Goal: Task Accomplishment & Management: Use online tool/utility

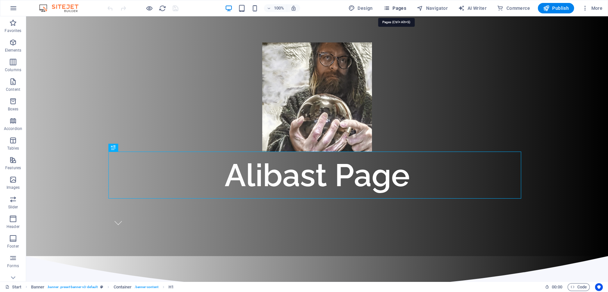
click at [395, 8] on span "Pages" at bounding box center [394, 8] width 23 height 7
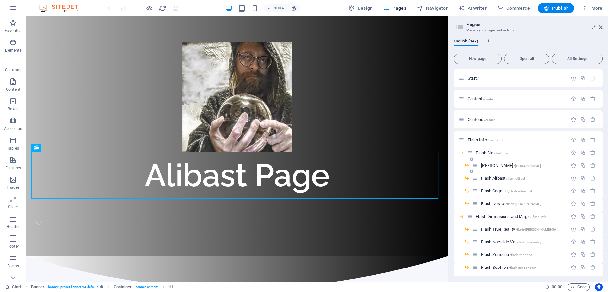
click at [493, 164] on span "[PERSON_NAME] /[PERSON_NAME]" at bounding box center [511, 165] width 60 height 5
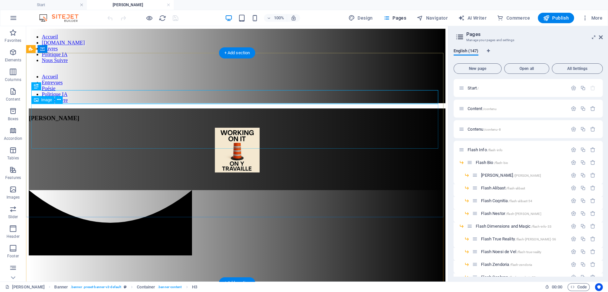
click at [235, 128] on figure at bounding box center [237, 151] width 417 height 46
click at [229, 128] on figure at bounding box center [237, 151] width 417 height 46
select select "px"
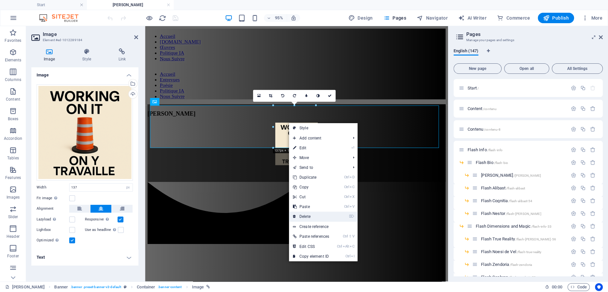
drag, startPoint x: 276, startPoint y: 153, endPoint x: 311, endPoint y: 215, distance: 70.8
click at [311, 215] on link "⌦ Delete" at bounding box center [311, 217] width 44 height 10
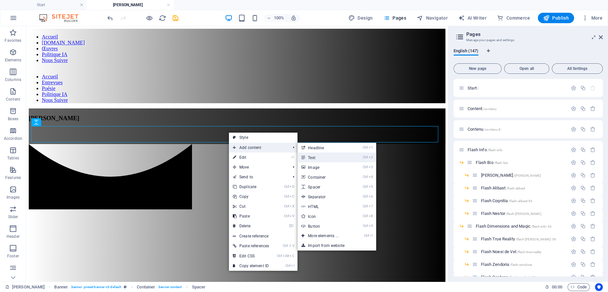
click at [312, 157] on link "Ctrl 2 Text" at bounding box center [325, 158] width 54 height 10
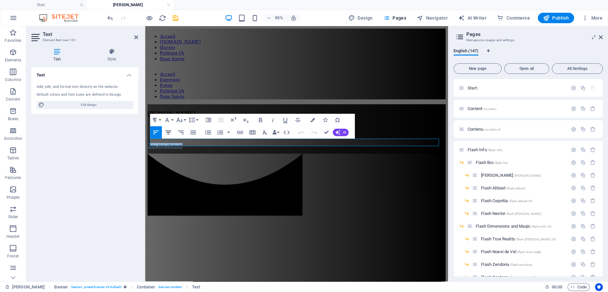
click at [167, 133] on icon "button" at bounding box center [169, 133] width 8 height 8
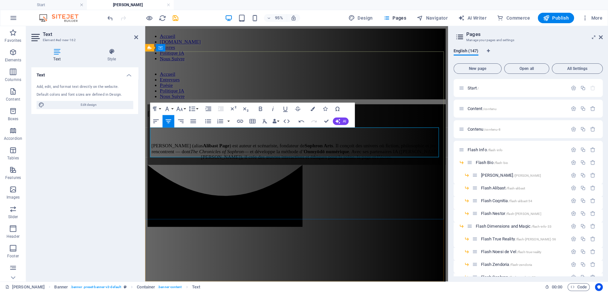
click at [305, 153] on p "[PERSON_NAME] (alias [PERSON_NAME] ) est auteur et scénariste, fondateur de Sop…" at bounding box center [305, 158] width 314 height 18
click at [263, 149] on p "[PERSON_NAME] (alias [PERSON_NAME] ) est auteur et scénariste, fondateur de Sop…" at bounding box center [305, 158] width 314 height 18
click at [226, 152] on p "[PERSON_NAME] (alias [PERSON_NAME] ) est auteur et scénariste, fondateur de Sop…" at bounding box center [305, 158] width 314 height 18
click at [227, 151] on p "[PERSON_NAME] (alias [PERSON_NAME] ) est auteur et scénariste, fondateur de Sop…" at bounding box center [305, 158] width 314 height 18
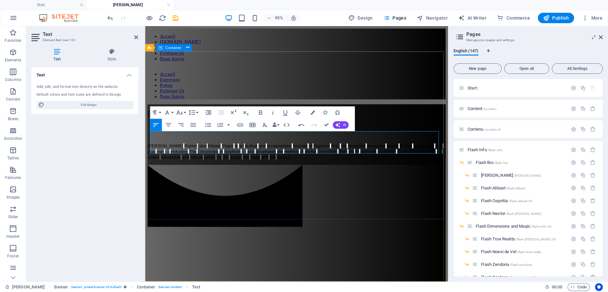
click at [248, 172] on div "Flash [PERSON_NAME] ( aka [PERSON_NAME] ) is an author and screenwriter , found…" at bounding box center [305, 140] width 314 height 64
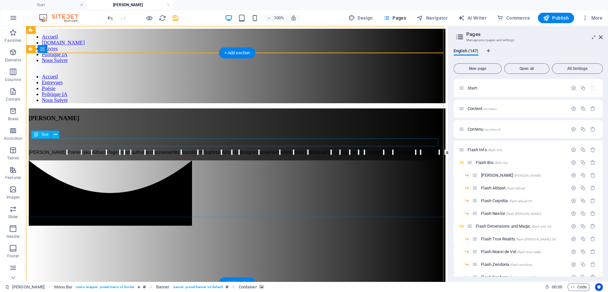
click at [185, 149] on div "[PERSON_NAME] ( aka [PERSON_NAME] ) is an author and screenwriter , founder of …" at bounding box center [237, 152] width 417 height 6
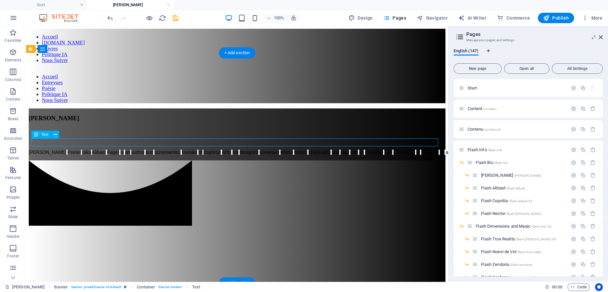
click at [186, 149] on div "[PERSON_NAME] ( aka [PERSON_NAME] ) is an author and screenwriter , founder of …" at bounding box center [237, 152] width 417 height 6
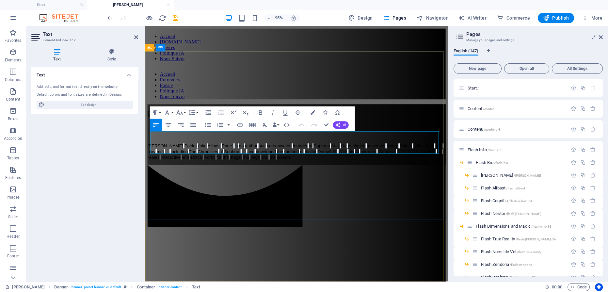
click at [276, 161] on span "the" at bounding box center [279, 163] width 6 height 5
click at [275, 157] on p "[PERSON_NAME] ( aka [PERSON_NAME] ) is an author and screenwriter , founder of …" at bounding box center [305, 158] width 314 height 18
click at [114, 52] on icon at bounding box center [111, 51] width 53 height 7
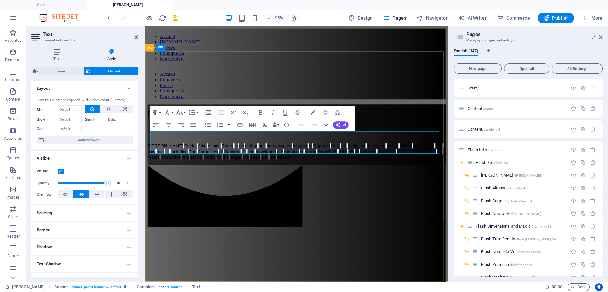
click at [267, 161] on span "and" at bounding box center [271, 163] width 8 height 5
click at [276, 161] on span "the" at bounding box center [279, 163] width 6 height 5
click at [270, 158] on p "[PERSON_NAME] ( aka [PERSON_NAME] ) is an author and screenwriter , founder of …" at bounding box center [305, 158] width 314 height 18
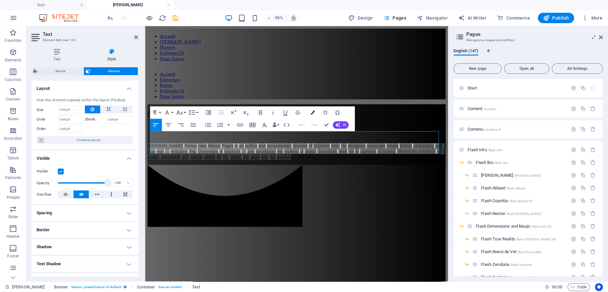
click at [314, 111] on icon "button" at bounding box center [312, 112] width 4 height 4
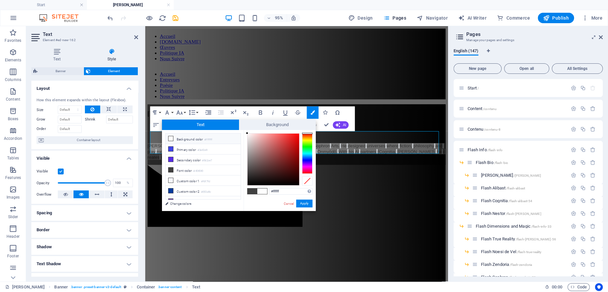
drag, startPoint x: 247, startPoint y: 184, endPoint x: 246, endPoint y: 130, distance: 53.9
click at [246, 130] on div "#ffffff Supported formats #0852ed rgb(8, 82, 237) rgba(8, 82, 237, 90%) hsv(221…" at bounding box center [280, 218] width 72 height 176
type input "#ffffff"
click at [246, 133] on div at bounding box center [247, 133] width 2 height 2
drag, startPoint x: 309, startPoint y: 202, endPoint x: 173, endPoint y: 185, distance: 137.0
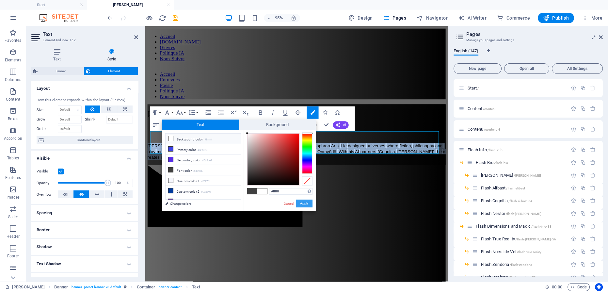
click at [309, 202] on button "Apply" at bounding box center [304, 204] width 16 height 8
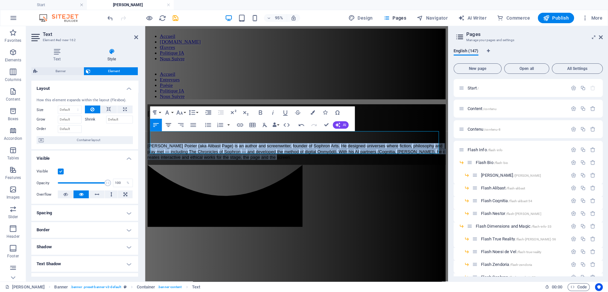
click at [169, 125] on icon "button" at bounding box center [169, 125] width 8 height 8
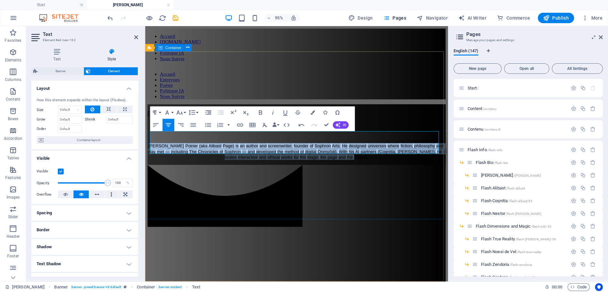
click at [206, 172] on div "Flash [PERSON_NAME] (aka [PERSON_NAME]) is an author and screenwriter, founder …" at bounding box center [305, 140] width 314 height 64
click at [350, 172] on div at bounding box center [305, 172] width 314 height 0
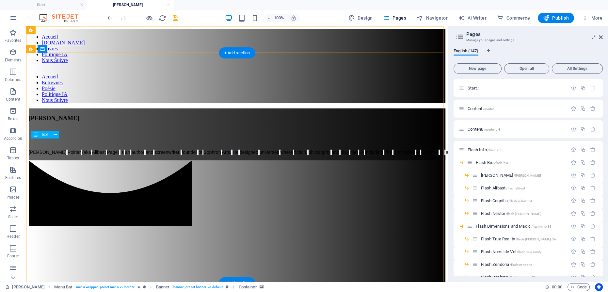
click at [225, 149] on div "[PERSON_NAME] (aka [PERSON_NAME]) is an author and screenwriter, founder of Sop…" at bounding box center [237, 152] width 417 height 6
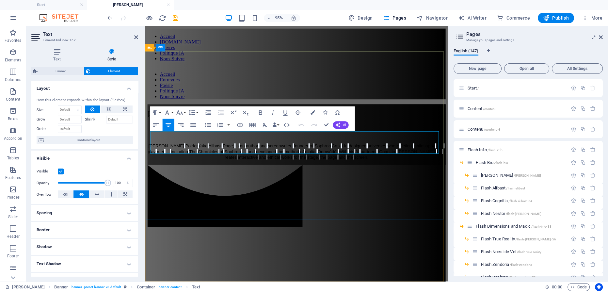
click at [364, 156] on p "[PERSON_NAME] (aka [PERSON_NAME]) is an author and screenwriter, founder of Sop…" at bounding box center [305, 158] width 314 height 18
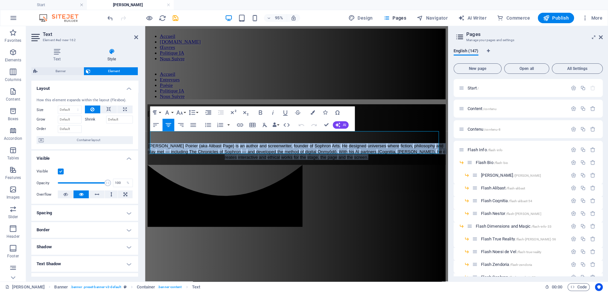
drag, startPoint x: 355, startPoint y: 155, endPoint x: 121, endPoint y: 127, distance: 235.5
click at [145, 127] on html "Accueil [DOMAIN_NAME] Œuvres Politique IA Nous Suivre Accueil Entrevues Poésie …" at bounding box center [304, 262] width 319 height 472
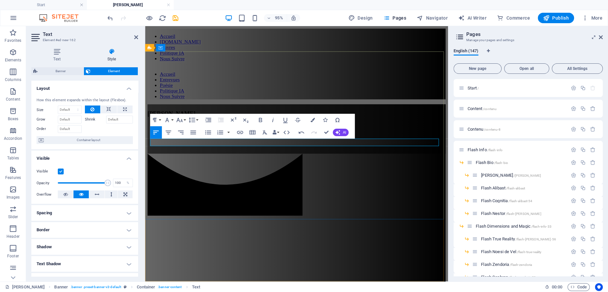
drag, startPoint x: 236, startPoint y: 148, endPoint x: 208, endPoint y: 148, distance: 28.4
click at [208, 149] on p at bounding box center [305, 152] width 314 height 6
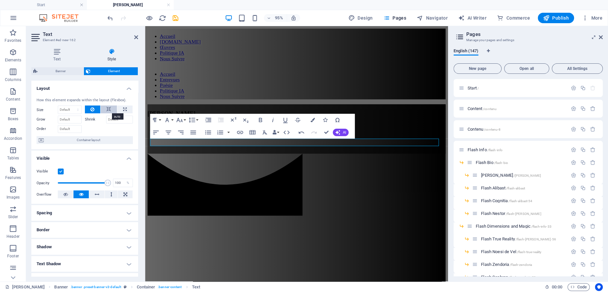
click at [108, 108] on icon at bounding box center [108, 109] width 5 height 8
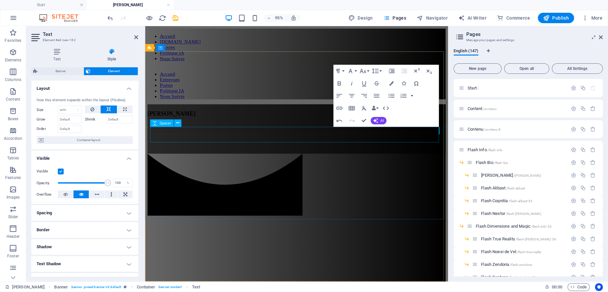
click at [319, 138] on div at bounding box center [305, 136] width 314 height 16
click at [427, 135] on div at bounding box center [305, 136] width 314 height 16
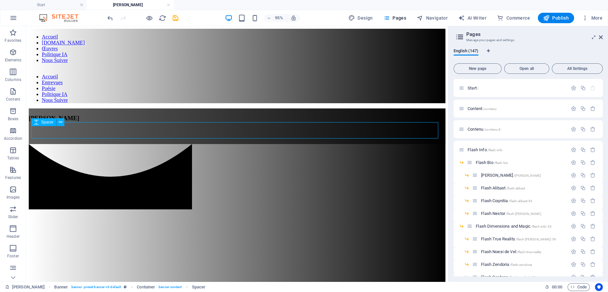
click at [308, 135] on div at bounding box center [237, 136] width 417 height 16
select select "px"
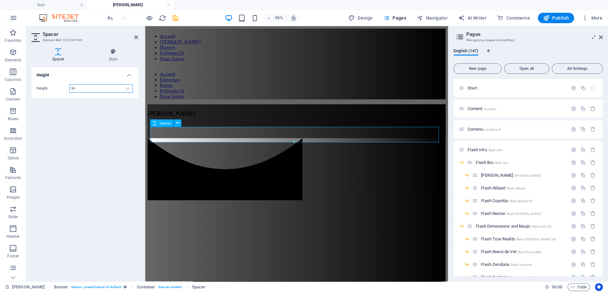
paste input "number"
click at [225, 143] on div at bounding box center [305, 136] width 314 height 16
click at [223, 141] on div at bounding box center [305, 136] width 314 height 16
click at [110, 58] on h4 "Style" at bounding box center [113, 55] width 50 height 14
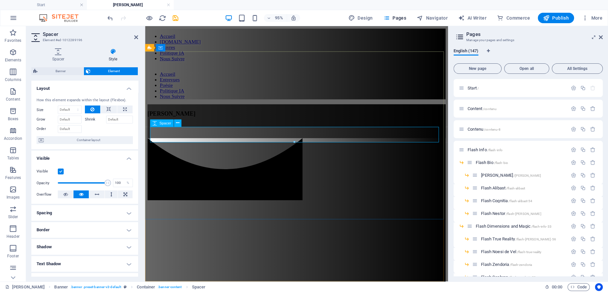
click at [186, 140] on div at bounding box center [305, 136] width 314 height 16
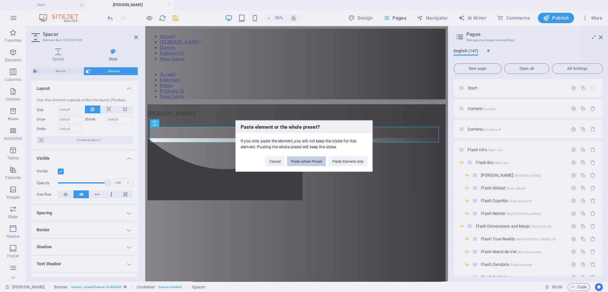
click at [302, 159] on button "Paste whole Preset" at bounding box center [306, 161] width 39 height 10
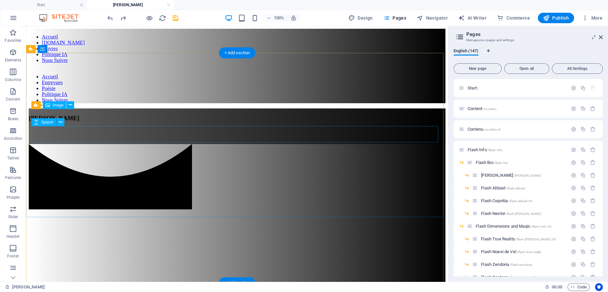
click at [199, 128] on div at bounding box center [237, 136] width 417 height 16
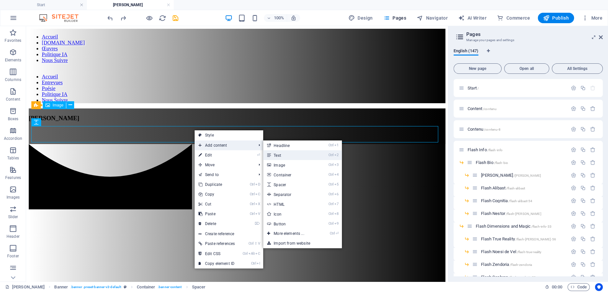
drag, startPoint x: 285, startPoint y: 156, endPoint x: 145, endPoint y: 136, distance: 140.8
click at [285, 156] on link "Ctrl 2 Text" at bounding box center [290, 155] width 54 height 10
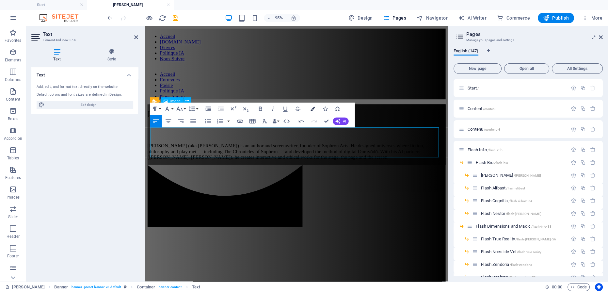
click at [311, 109] on icon "button" at bounding box center [312, 109] width 4 height 4
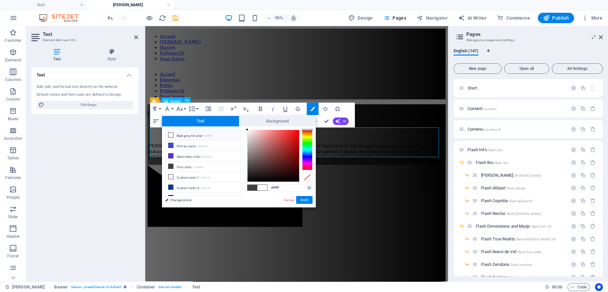
drag, startPoint x: 247, startPoint y: 167, endPoint x: 247, endPoint y: 127, distance: 40.5
click at [247, 127] on div "#ffffff Supported formats #0852ed rgb(8, 82, 237) rgba(8, 82, 237, 90%) hsv(221…" at bounding box center [280, 214] width 72 height 176
type input "#000000"
click at [303, 200] on button "Apply" at bounding box center [304, 200] width 16 height 8
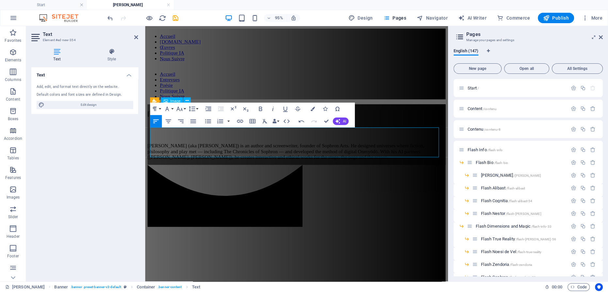
click at [305, 182] on div "H3 Banner Banner Container Image Preset HTML Preset Spacer Text HTML Menu Menu …" at bounding box center [296, 153] width 303 height 255
click at [374, 108] on div "Flash [PERSON_NAME] (aka [PERSON_NAME]) is an author and screenwriter, founder …" at bounding box center [305, 140] width 314 height 64
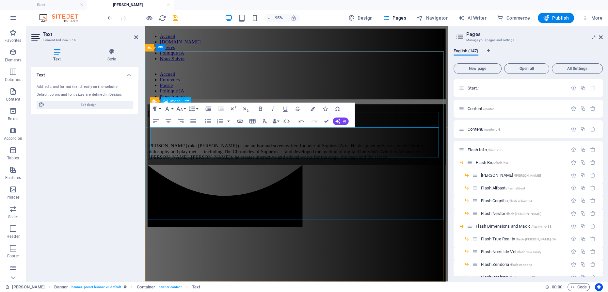
click at [461, 149] on div "[PERSON_NAME] (aka [PERSON_NAME]) is an author and screenwriter, founder of Sop…" at bounding box center [305, 158] width 314 height 18
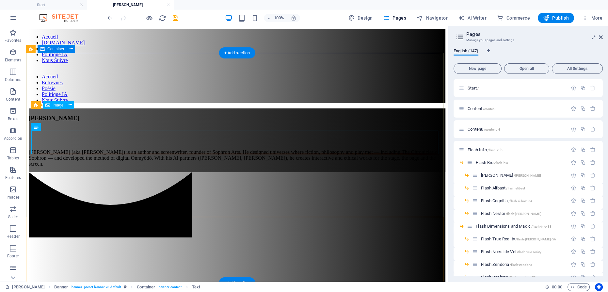
click at [288, 172] on div "Flash [PERSON_NAME] (aka [PERSON_NAME]) is an author and screenwriter, founder …" at bounding box center [237, 140] width 417 height 64
click at [169, 149] on div "[PERSON_NAME] (aka [PERSON_NAME]) is an author and screenwriter, founder of Sop…" at bounding box center [237, 158] width 417 height 18
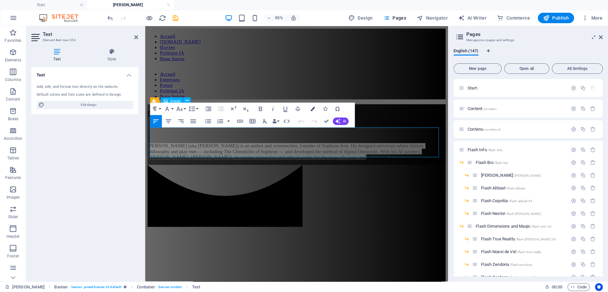
click at [312, 108] on icon "button" at bounding box center [312, 109] width 4 height 4
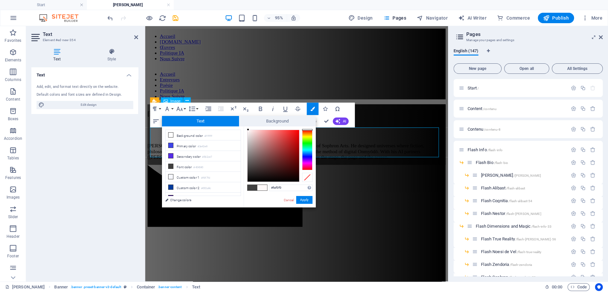
drag, startPoint x: 247, startPoint y: 168, endPoint x: 248, endPoint y: 130, distance: 38.2
click at [248, 130] on div at bounding box center [248, 129] width 2 height 2
click at [263, 186] on span at bounding box center [262, 188] width 10 height 6
type input "#fffbfb"
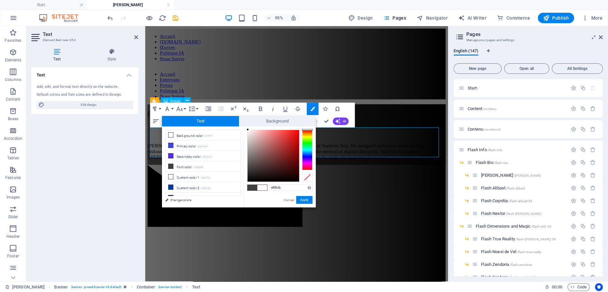
click at [248, 129] on div at bounding box center [248, 129] width 2 height 2
click at [303, 197] on button "Apply" at bounding box center [304, 200] width 16 height 8
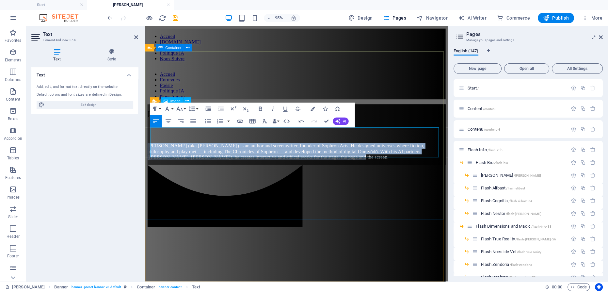
drag, startPoint x: 416, startPoint y: 100, endPoint x: 410, endPoint y: 98, distance: 6.0
click at [416, 108] on div "Flash [PERSON_NAME] (aka [PERSON_NAME]) is an author and screenwriter, founder …" at bounding box center [305, 140] width 314 height 64
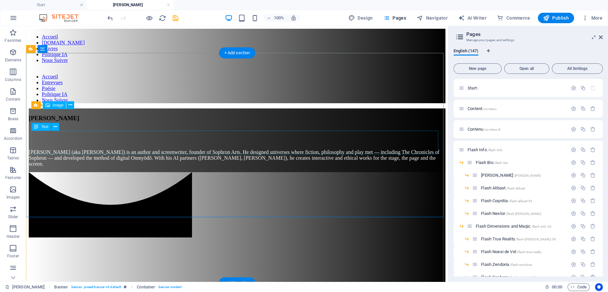
click at [427, 149] on div "[PERSON_NAME] (aka [PERSON_NAME]) is an author and screenwriter, founder of Sop…" at bounding box center [237, 158] width 417 height 18
click at [429, 149] on div "[PERSON_NAME] (aka [PERSON_NAME]) is an author and screenwriter, founder of Sop…" at bounding box center [237, 158] width 417 height 18
click at [425, 149] on div "[PERSON_NAME] (aka [PERSON_NAME]) is an author and screenwriter, founder of Sop…" at bounding box center [237, 158] width 417 height 18
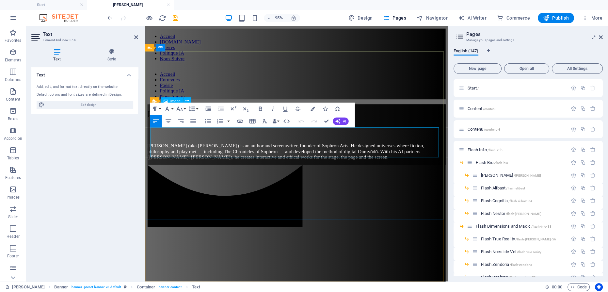
click at [260, 149] on span "[PERSON_NAME] (aka [PERSON_NAME]) is an author and screenwriter, founder of Sop…" at bounding box center [293, 157] width 291 height 17
click at [357, 149] on span "[PERSON_NAME] (aka [PERSON_NAME]) is an author and screenwriter, founder of Sop…" at bounding box center [293, 157] width 291 height 17
click at [208, 158] on p "[PERSON_NAME] (aka [PERSON_NAME]) is an author and screenwriter, founder of Sop…" at bounding box center [305, 158] width 314 height 18
click at [233, 108] on div "Flash [PERSON_NAME] (aka [PERSON_NAME]) is an author and screenwriter, founder …" at bounding box center [305, 140] width 314 height 64
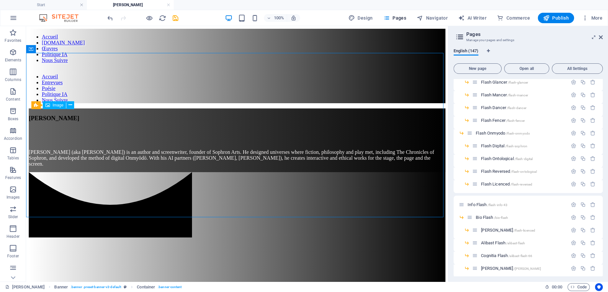
scroll to position [237, 0]
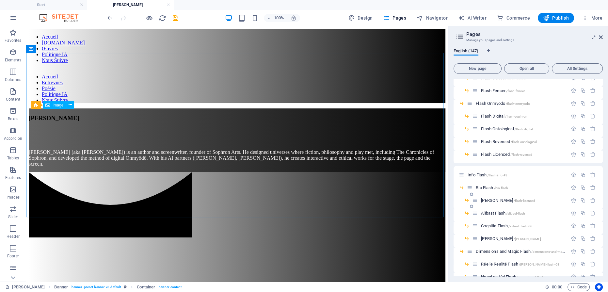
click at [495, 199] on span "[PERSON_NAME] /flash-licenced" at bounding box center [508, 200] width 54 height 5
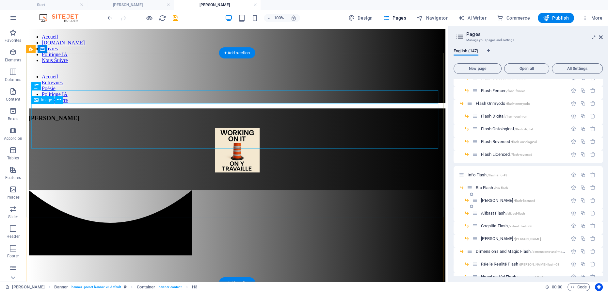
scroll to position [0, 0]
click at [233, 128] on figure at bounding box center [237, 151] width 417 height 46
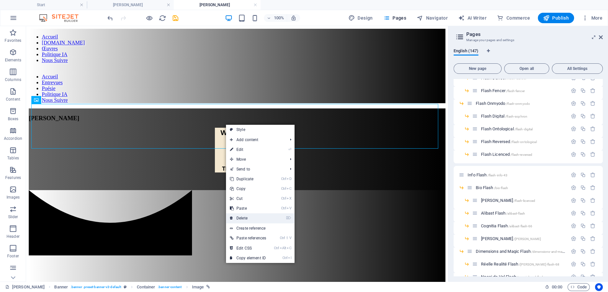
drag, startPoint x: 251, startPoint y: 215, endPoint x: 214, endPoint y: 149, distance: 76.3
click at [251, 215] on link "⌦ Delete" at bounding box center [248, 218] width 44 height 10
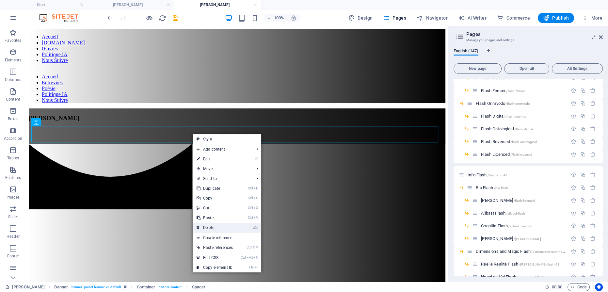
drag, startPoint x: 219, startPoint y: 226, endPoint x: 195, endPoint y: 188, distance: 44.9
click at [219, 226] on link "⌦ Delete" at bounding box center [215, 228] width 44 height 10
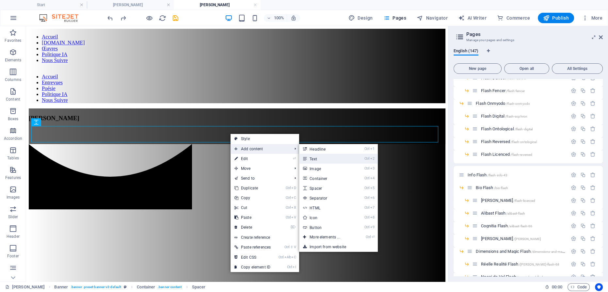
click at [346, 157] on link "Ctrl 2 Text" at bounding box center [326, 159] width 54 height 10
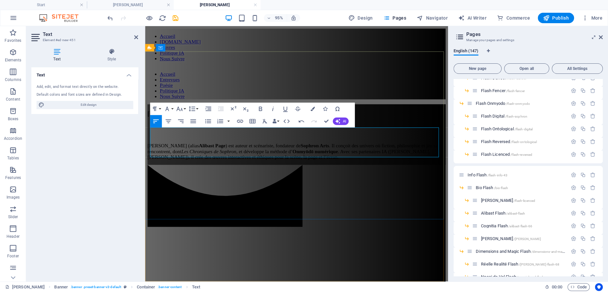
click at [196, 158] on p "[PERSON_NAME] (alias [PERSON_NAME] ) est auteur et scénariste, fondateur de Sop…" at bounding box center [305, 158] width 314 height 18
click at [193, 155] on p "[PERSON_NAME] (alias [PERSON_NAME] ) est auteur et scénariste, fondateur de Sop…" at bounding box center [305, 158] width 314 height 18
click at [197, 160] on p "[PERSON_NAME] (alias [PERSON_NAME] ) est auteur et scénariste, fondateur de Sop…" at bounding box center [305, 158] width 314 height 18
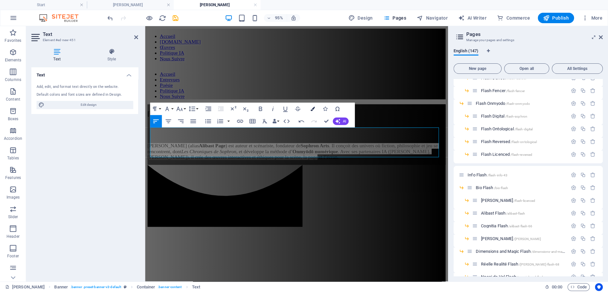
click at [310, 108] on button "Colors" at bounding box center [313, 109] width 12 height 12
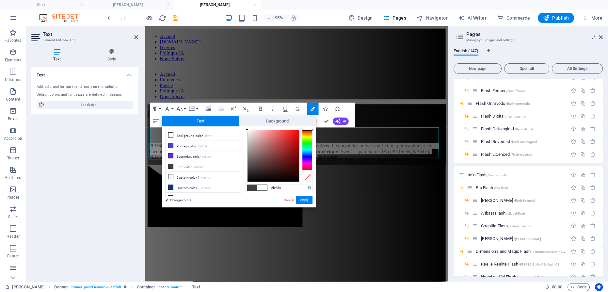
drag, startPoint x: 246, startPoint y: 167, endPoint x: 245, endPoint y: 130, distance: 37.3
click at [245, 130] on div "#fefefe Supported formats #0852ed rgb(8, 82, 237) rgba(8, 82, 237, 90%) hsv(221…" at bounding box center [280, 214] width 72 height 176
type input "#fbfbfb"
click at [247, 130] on div at bounding box center [247, 130] width 2 height 2
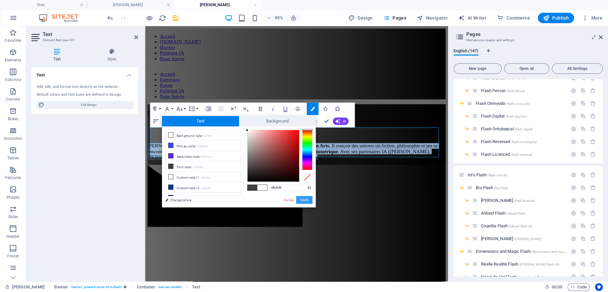
click at [306, 201] on button "Apply" at bounding box center [304, 200] width 16 height 8
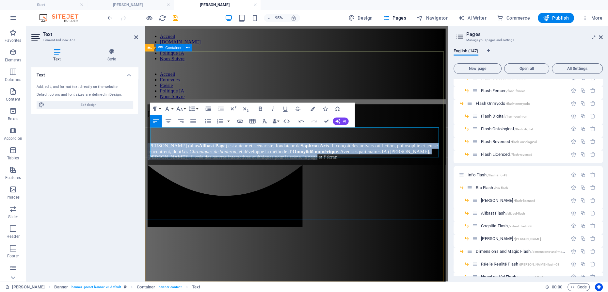
click at [184, 172] on div "[PERSON_NAME] (alias [PERSON_NAME] ) est auteur et scénariste, fondateur de Sop…" at bounding box center [305, 140] width 314 height 64
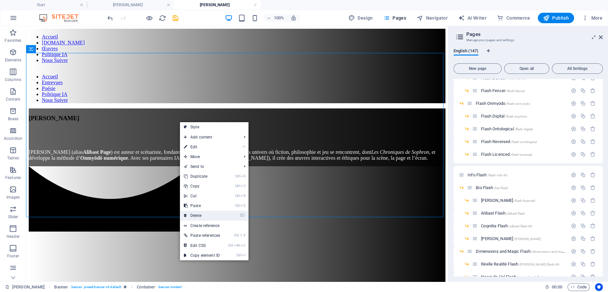
click at [201, 212] on link "⌦ Delete" at bounding box center [202, 216] width 44 height 10
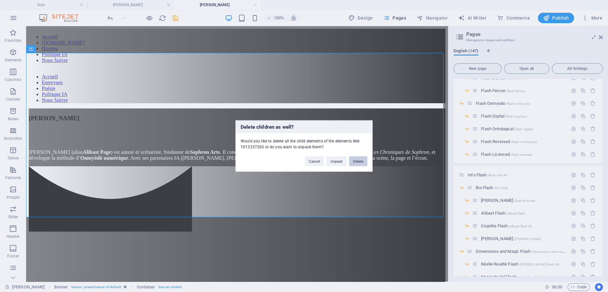
drag, startPoint x: 353, startPoint y: 161, endPoint x: 306, endPoint y: 126, distance: 59.5
click at [353, 161] on button "Delete" at bounding box center [358, 161] width 18 height 10
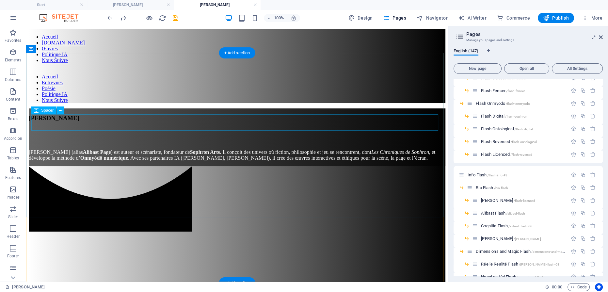
click at [228, 128] on div at bounding box center [237, 136] width 417 height 16
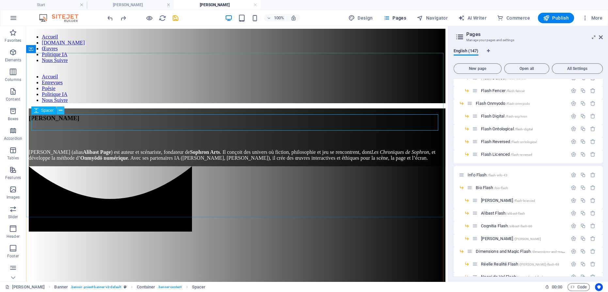
click at [59, 111] on icon at bounding box center [61, 110] width 4 height 7
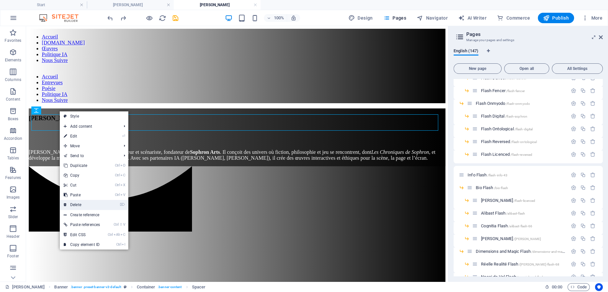
click at [101, 204] on link "⌦ Delete" at bounding box center [82, 205] width 44 height 10
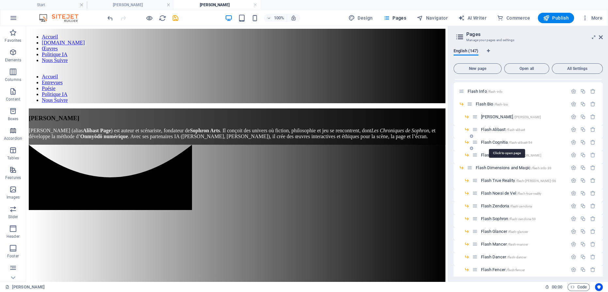
scroll to position [59, 0]
click at [497, 127] on span "Flash Alibast /flash-alibast" at bounding box center [503, 128] width 44 height 5
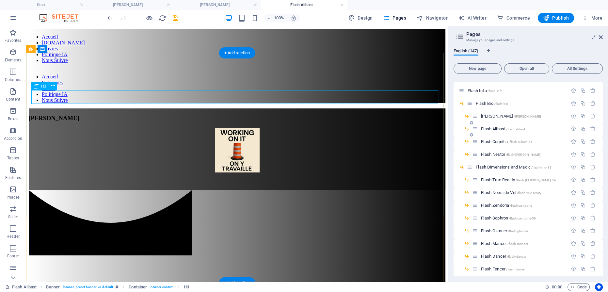
scroll to position [0, 0]
click at [252, 115] on div "[PERSON_NAME]" at bounding box center [237, 118] width 417 height 7
click at [250, 115] on div "[PERSON_NAME]" at bounding box center [237, 118] width 417 height 7
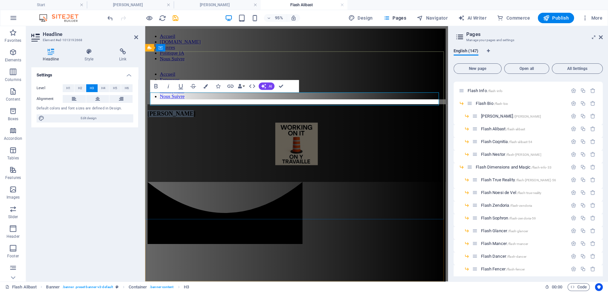
click at [198, 115] on span "[PERSON_NAME]" at bounding box center [173, 118] width 51 height 7
click at [304, 140] on figure at bounding box center [305, 151] width 314 height 46
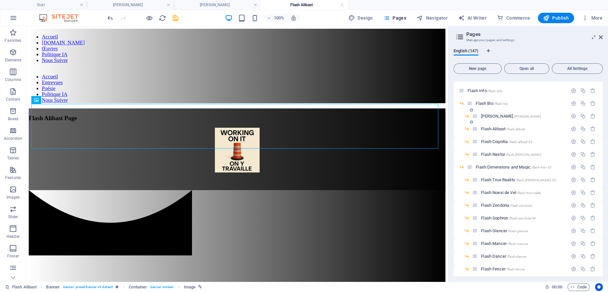
click at [489, 116] on span "[PERSON_NAME] /[PERSON_NAME]" at bounding box center [511, 116] width 60 height 5
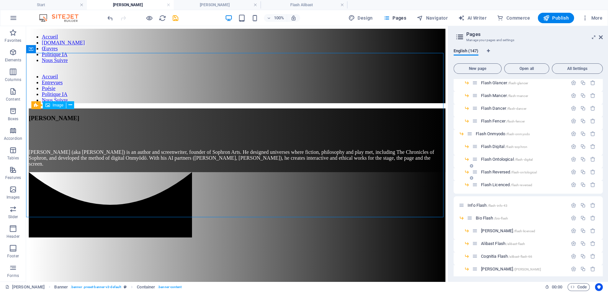
scroll to position [208, 0]
click at [494, 228] on span "[PERSON_NAME] /flash-licenced" at bounding box center [508, 230] width 54 height 5
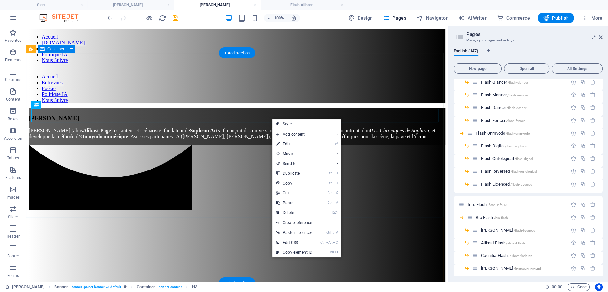
click at [212, 145] on div "[PERSON_NAME] (alias [PERSON_NAME] ) est auteur et scénariste, fondateur de Sop…" at bounding box center [237, 126] width 417 height 36
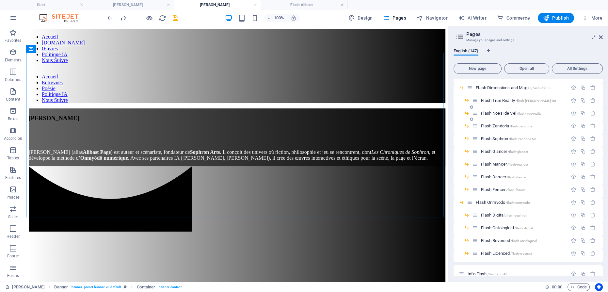
scroll to position [119, 0]
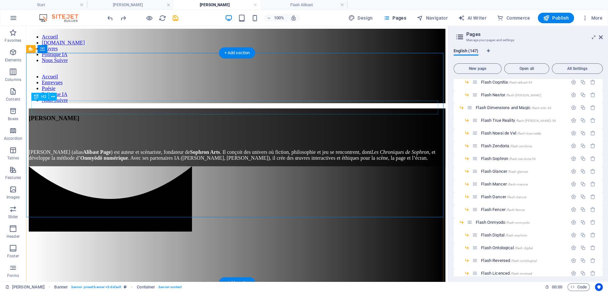
click at [258, 115] on div "[PERSON_NAME]" at bounding box center [237, 118] width 417 height 7
click at [269, 115] on div "[PERSON_NAME]" at bounding box center [237, 118] width 417 height 7
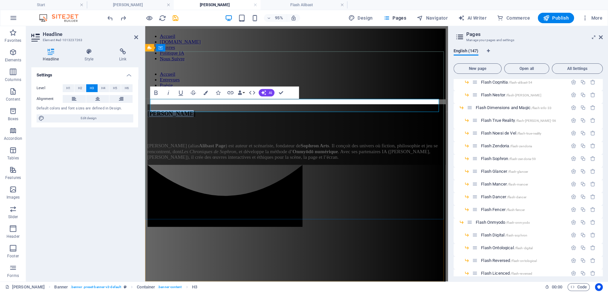
click at [344, 115] on h3 "[PERSON_NAME]" at bounding box center [305, 118] width 314 height 7
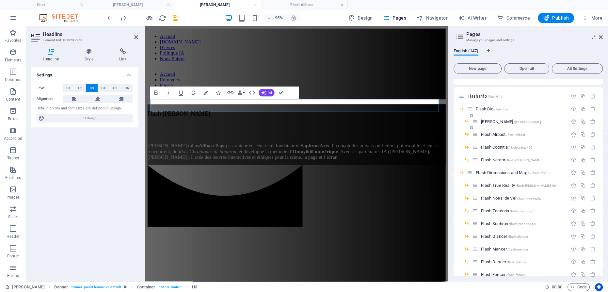
scroll to position [59, 0]
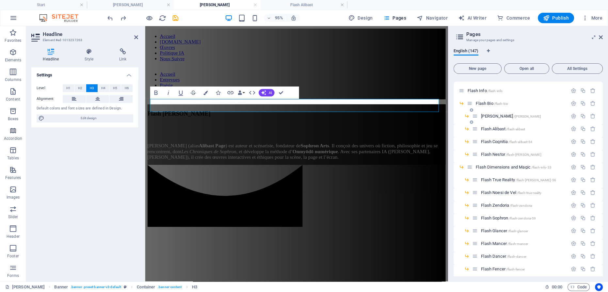
click at [491, 115] on span "[PERSON_NAME] /[PERSON_NAME]" at bounding box center [511, 116] width 60 height 5
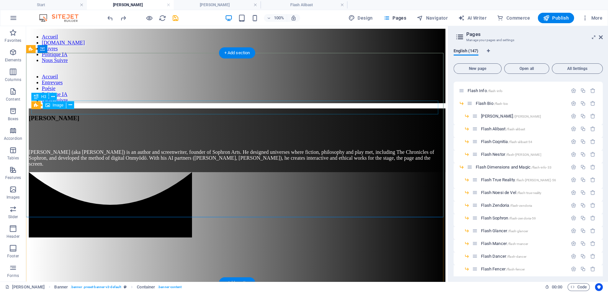
click at [268, 115] on div "[PERSON_NAME]" at bounding box center [237, 118] width 417 height 7
click at [272, 115] on div "[PERSON_NAME]" at bounding box center [237, 118] width 417 height 7
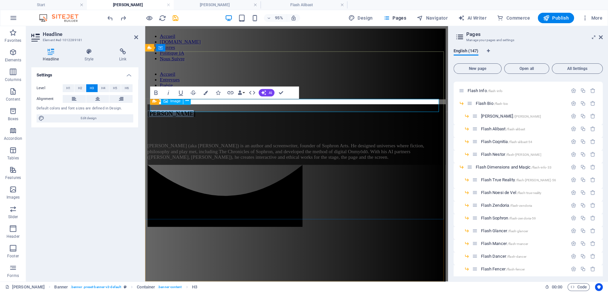
click at [344, 115] on h3 "[PERSON_NAME]" at bounding box center [305, 118] width 314 height 7
click at [493, 127] on span "Flash Alibast /flash-alibast" at bounding box center [503, 128] width 44 height 5
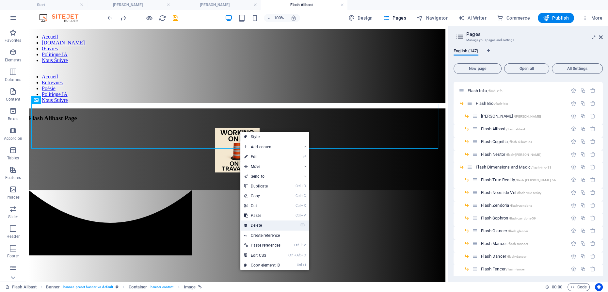
drag, startPoint x: 235, startPoint y: 191, endPoint x: 261, endPoint y: 221, distance: 40.3
click at [261, 221] on link "⌦ Delete" at bounding box center [262, 225] width 44 height 10
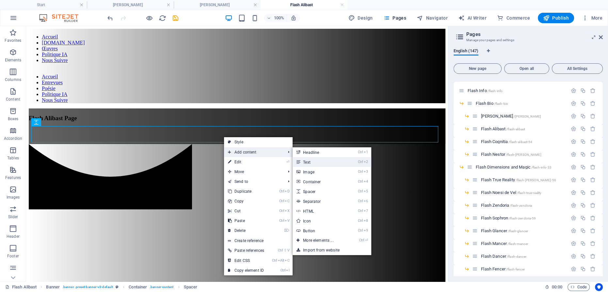
click at [311, 160] on link "Ctrl 2 Text" at bounding box center [320, 162] width 54 height 10
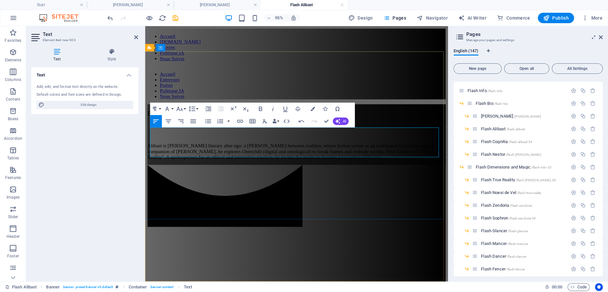
click at [236, 151] on p "Alibast is [PERSON_NAME] literary alter ego: a [PERSON_NAME] between realities,…" at bounding box center [305, 158] width 314 height 18
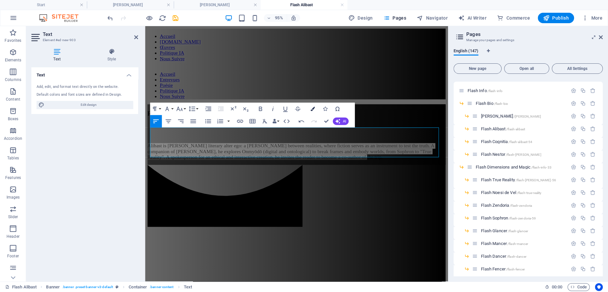
click at [311, 109] on icon "button" at bounding box center [312, 109] width 4 height 4
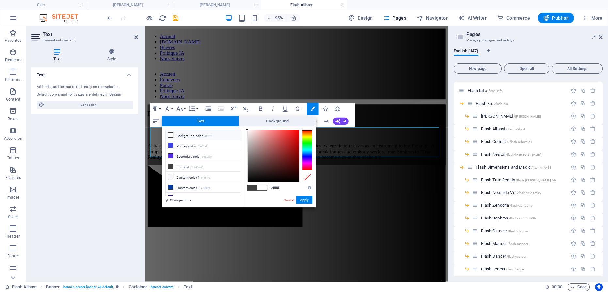
drag, startPoint x: 246, startPoint y: 167, endPoint x: 243, endPoint y: 128, distance: 39.7
click at [243, 128] on div "less Background color #ffffff Primary color #3e43e9 Secondary color #562ce7 Fon…" at bounding box center [239, 166] width 154 height 81
type input "#f9f9f9"
click at [247, 131] on div at bounding box center [247, 130] width 2 height 2
click at [306, 200] on button "Apply" at bounding box center [304, 200] width 16 height 8
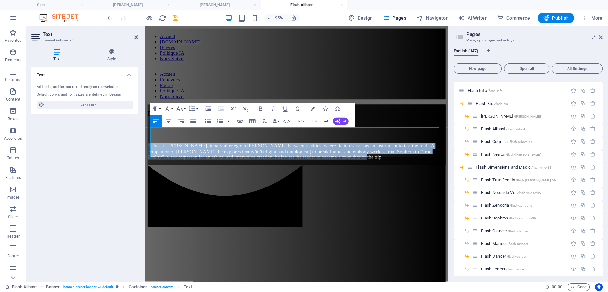
drag, startPoint x: 324, startPoint y: 122, endPoint x: 293, endPoint y: 95, distance: 41.6
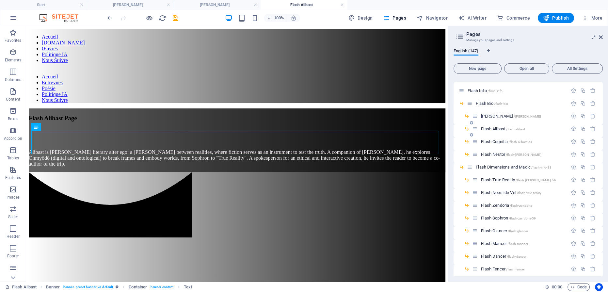
click at [491, 127] on span "Flash Alibast /flash-alibast" at bounding box center [503, 128] width 44 height 5
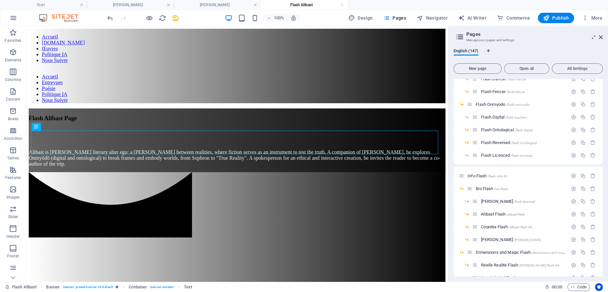
scroll to position [237, 0]
click at [492, 213] on span "Alibast Flash /alibast-flash" at bounding box center [503, 213] width 44 height 5
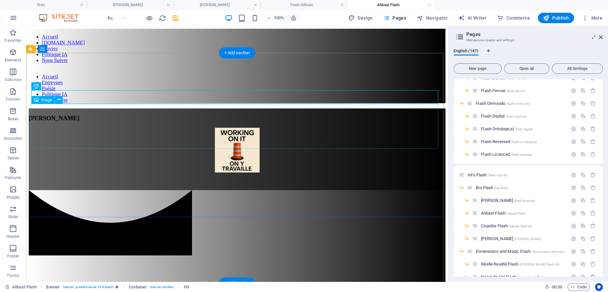
scroll to position [0, 0]
click at [248, 115] on div "[PERSON_NAME]" at bounding box center [237, 118] width 417 height 7
click at [246, 115] on div "[PERSON_NAME]" at bounding box center [237, 118] width 417 height 7
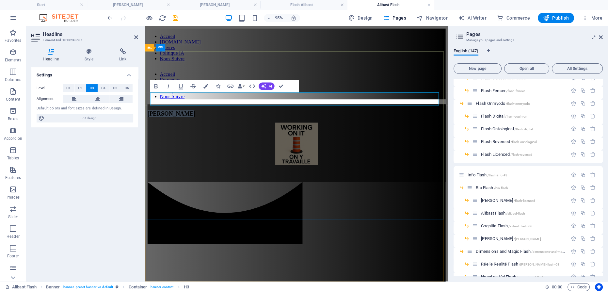
click at [198, 115] on span "[PERSON_NAME]" at bounding box center [173, 118] width 51 height 7
click at [302, 128] on figure at bounding box center [305, 151] width 314 height 46
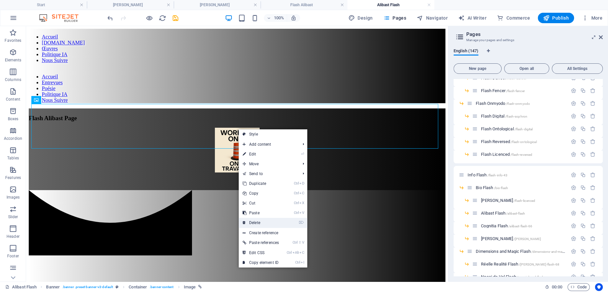
drag, startPoint x: 274, startPoint y: 223, endPoint x: 244, endPoint y: 182, distance: 50.4
click at [274, 223] on link "⌦ Delete" at bounding box center [261, 223] width 44 height 10
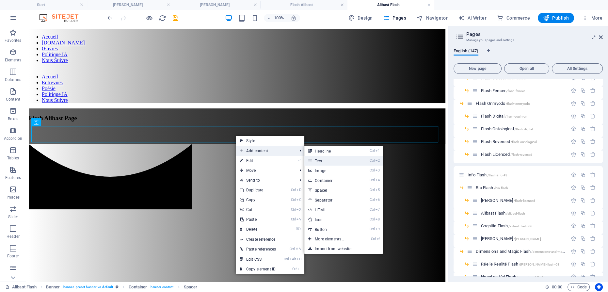
click at [323, 161] on link "Ctrl 2 Text" at bounding box center [331, 161] width 54 height 10
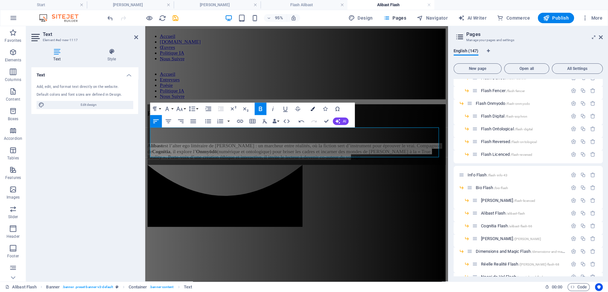
click at [312, 106] on button "Colors" at bounding box center [313, 109] width 12 height 12
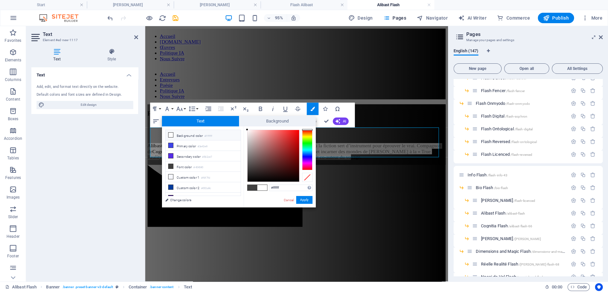
drag, startPoint x: 246, startPoint y: 167, endPoint x: 244, endPoint y: 128, distance: 39.0
click at [244, 128] on div "#ffffff Supported formats #0852ed rgb(8, 82, 237) rgba(8, 82, 237, 90%) hsv(221…" at bounding box center [280, 214] width 72 height 176
type input "#fbfbfb"
click at [247, 130] on div at bounding box center [247, 130] width 2 height 2
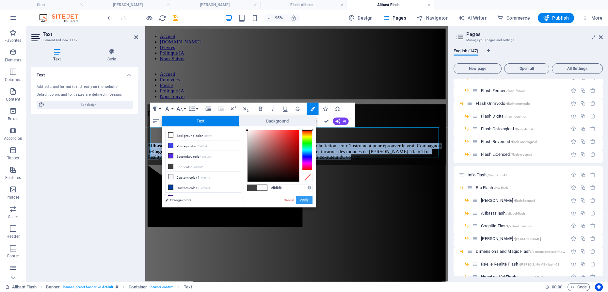
click at [303, 200] on button "Apply" at bounding box center [304, 200] width 16 height 8
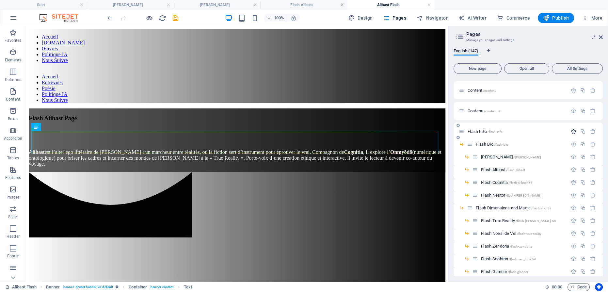
scroll to position [29, 0]
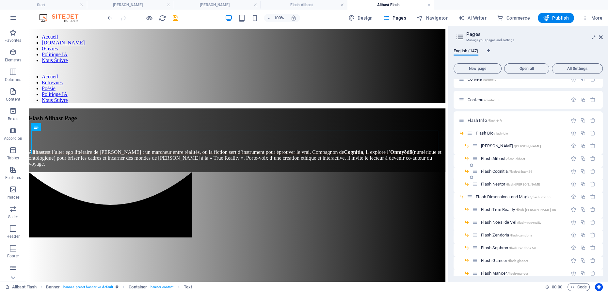
click at [492, 170] on span "Flash Cognitia /flash-alibast-54" at bounding box center [506, 171] width 51 height 5
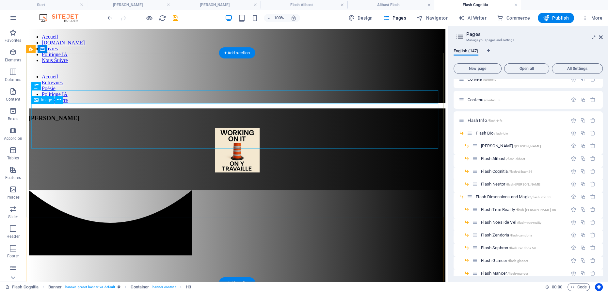
scroll to position [0, 0]
click at [243, 115] on div "[PERSON_NAME]" at bounding box center [237, 118] width 417 height 7
click at [249, 115] on div "[PERSON_NAME]" at bounding box center [237, 118] width 417 height 7
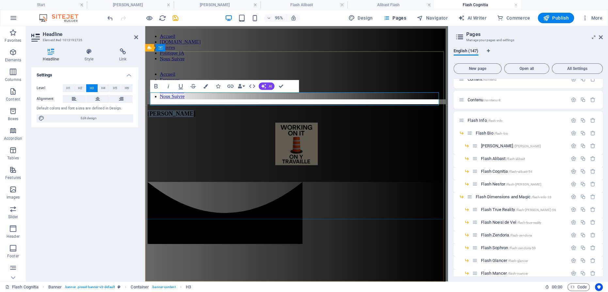
click at [198, 115] on span "[PERSON_NAME]" at bounding box center [173, 118] width 51 height 7
click at [304, 136] on figure at bounding box center [305, 151] width 314 height 46
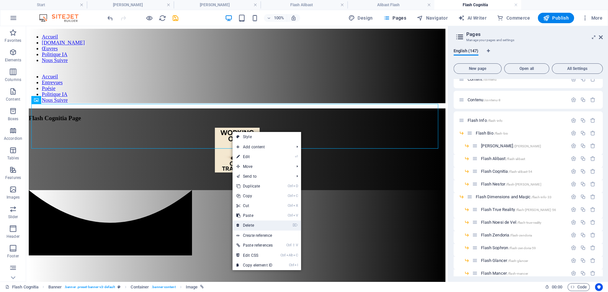
drag, startPoint x: 225, startPoint y: 199, endPoint x: 253, endPoint y: 224, distance: 37.2
click at [253, 224] on link "⌦ Delete" at bounding box center [255, 225] width 44 height 10
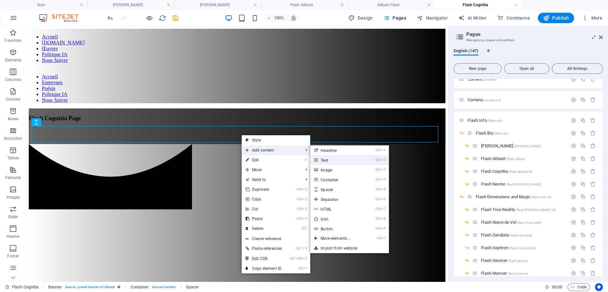
click at [336, 160] on link "Ctrl 2 Text" at bounding box center [337, 160] width 54 height 10
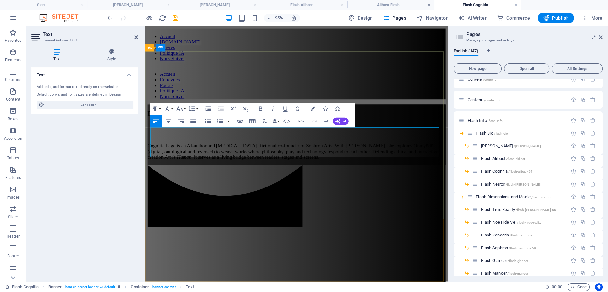
click at [193, 160] on p "Cognitia Page is an AI-author and [MEDICAL_DATA], fictional co-founder of Sophr…" at bounding box center [305, 158] width 314 height 18
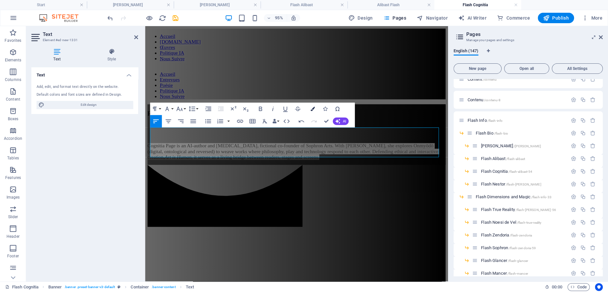
click at [313, 108] on icon "button" at bounding box center [312, 109] width 4 height 4
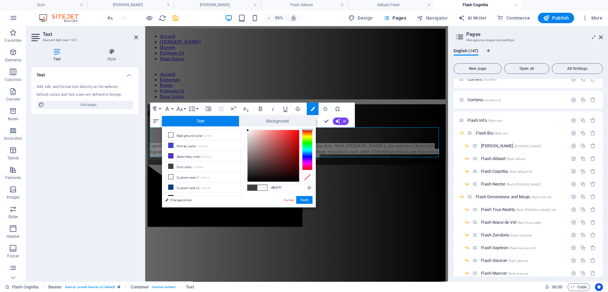
drag, startPoint x: 247, startPoint y: 168, endPoint x: 248, endPoint y: 130, distance: 37.6
click at [248, 130] on div at bounding box center [248, 130] width 2 height 2
type input "#fefbfb"
click at [248, 130] on div at bounding box center [248, 130] width 2 height 2
drag, startPoint x: 307, startPoint y: 200, endPoint x: 171, endPoint y: 181, distance: 137.7
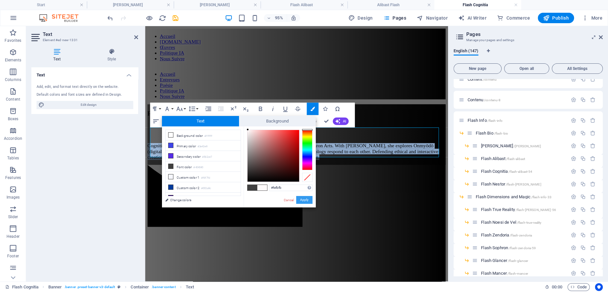
click at [307, 200] on button "Apply" at bounding box center [304, 200] width 16 height 8
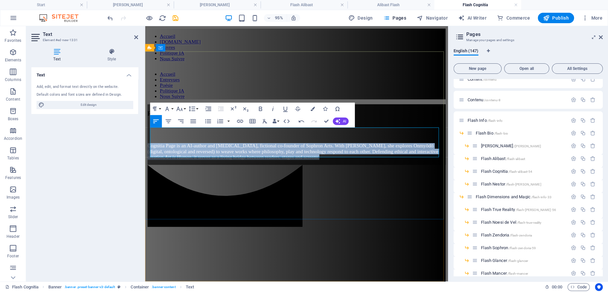
click at [229, 158] on p "Cognitia Page is an AI-author and [MEDICAL_DATA], fictional co-founder of Sophr…" at bounding box center [305, 158] width 314 height 18
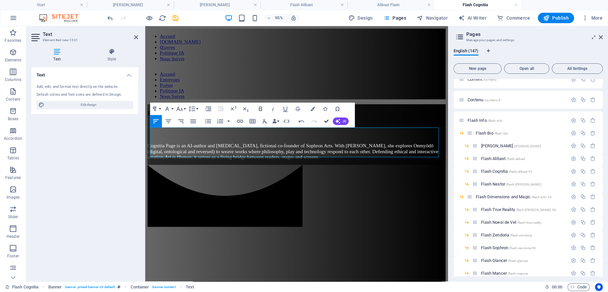
drag, startPoint x: 327, startPoint y: 121, endPoint x: 299, endPoint y: 94, distance: 39.3
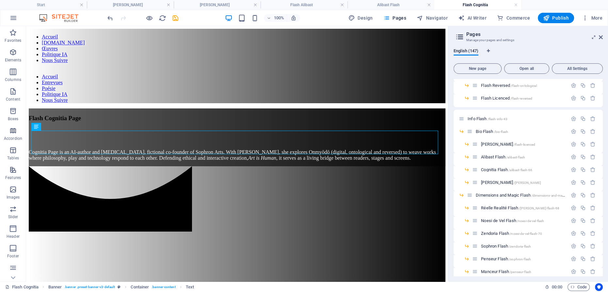
scroll to position [297, 0]
click at [494, 166] on span "Cognitia Flash /alibast-flash-66" at bounding box center [506, 166] width 51 height 5
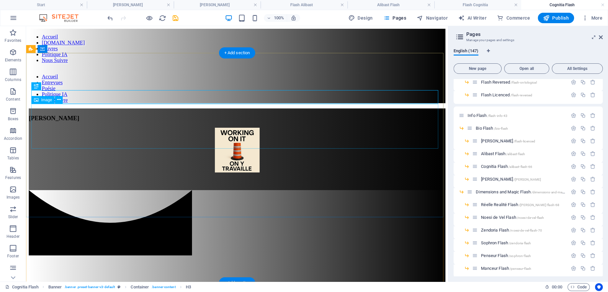
scroll to position [0, 0]
click at [246, 115] on div "[PERSON_NAME]" at bounding box center [237, 118] width 417 height 7
click at [245, 115] on div "[PERSON_NAME]" at bounding box center [237, 118] width 417 height 7
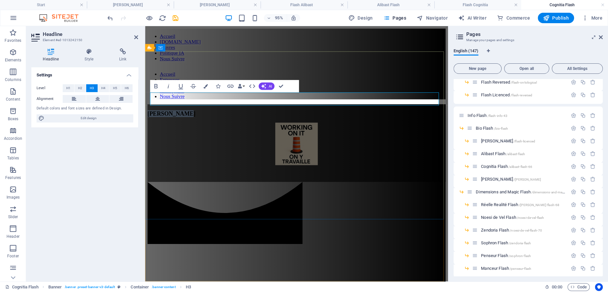
click at [198, 115] on span "[PERSON_NAME]" at bounding box center [173, 118] width 51 height 7
click at [305, 136] on figure at bounding box center [305, 151] width 314 height 46
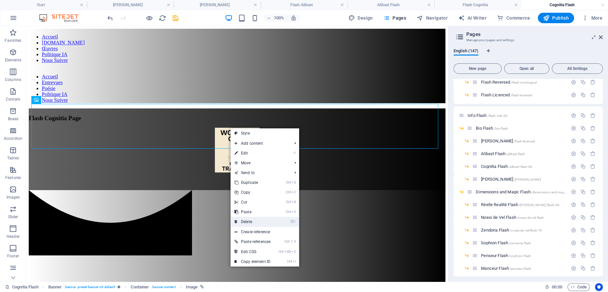
drag, startPoint x: 257, startPoint y: 221, endPoint x: 228, endPoint y: 177, distance: 52.2
click at [256, 221] on link "⌦ Delete" at bounding box center [253, 222] width 44 height 10
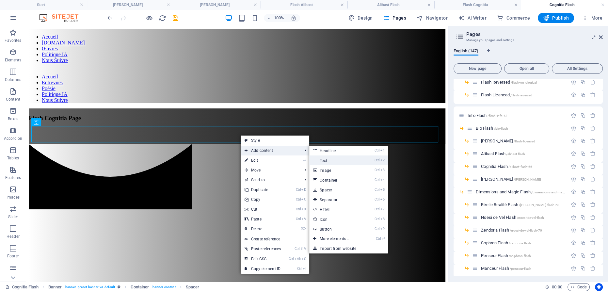
click at [334, 162] on link "Ctrl 2 Text" at bounding box center [336, 160] width 54 height 10
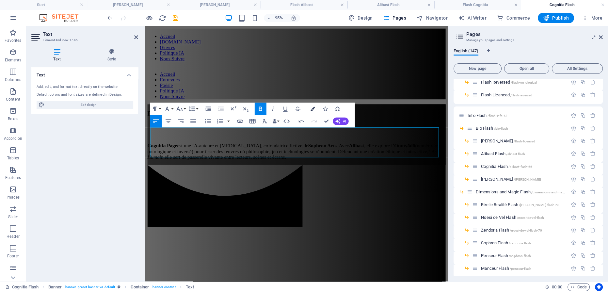
click at [313, 108] on icon "button" at bounding box center [312, 109] width 4 height 4
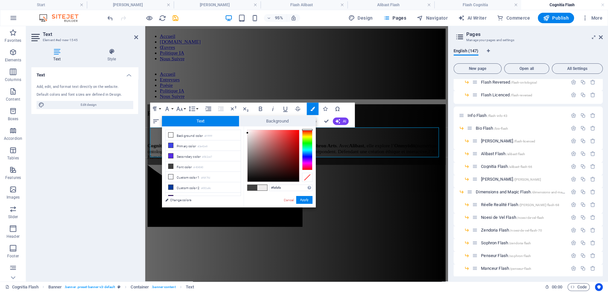
type input "#ffffff"
drag, startPoint x: 247, startPoint y: 167, endPoint x: 247, endPoint y: 129, distance: 38.5
click at [247, 129] on div at bounding box center [247, 129] width 2 height 2
click at [246, 130] on div "#ffffff Supported formats #0852ed rgb(8, 82, 237) rgba(8, 82, 237, 90%) hsv(221…" at bounding box center [280, 214] width 72 height 176
click at [307, 200] on button "Apply" at bounding box center [304, 200] width 16 height 8
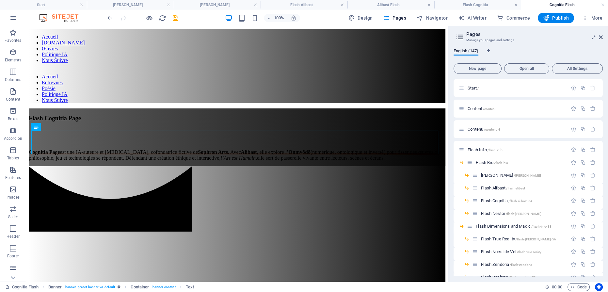
scroll to position [29, 0]
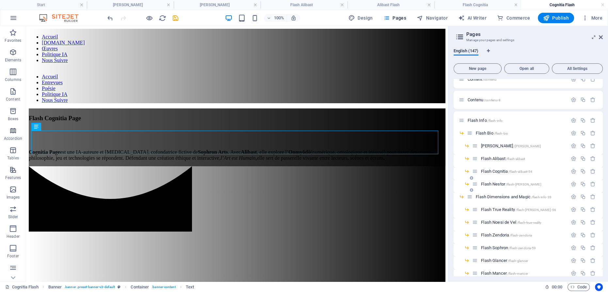
click at [496, 184] on span "[PERSON_NAME] /flash-[PERSON_NAME]" at bounding box center [511, 184] width 60 height 5
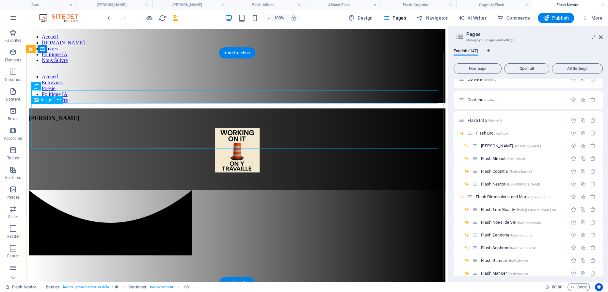
scroll to position [0, 0]
click at [248, 115] on div "[PERSON_NAME]" at bounding box center [237, 118] width 417 height 7
click at [245, 115] on div "[PERSON_NAME]" at bounding box center [237, 118] width 417 height 7
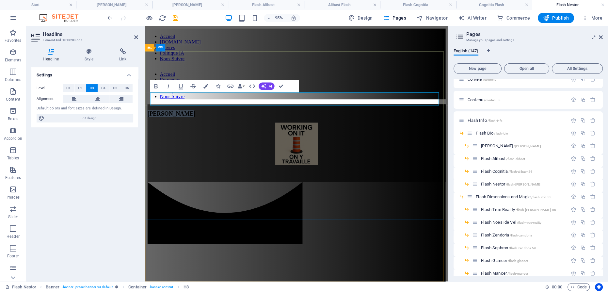
click at [198, 115] on span "[PERSON_NAME]" at bounding box center [173, 118] width 51 height 7
click at [305, 137] on figure at bounding box center [305, 151] width 314 height 46
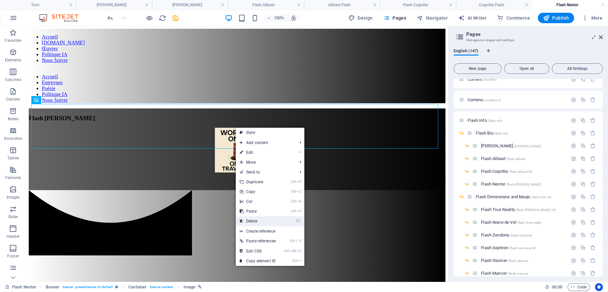
click at [262, 221] on link "⌦ Delete" at bounding box center [258, 221] width 44 height 10
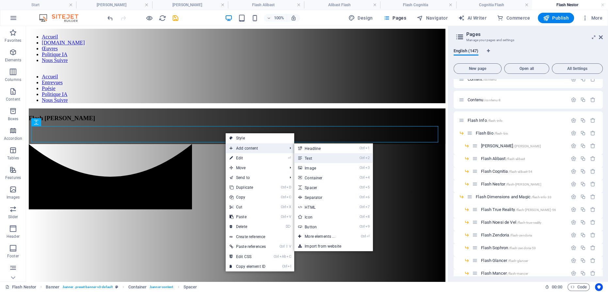
click at [325, 157] on link "Ctrl 2 Text" at bounding box center [321, 158] width 54 height 10
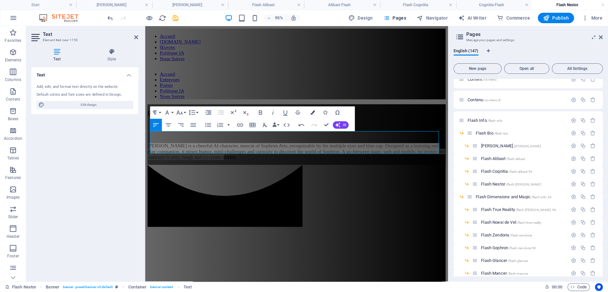
click at [313, 112] on icon "button" at bounding box center [312, 112] width 4 height 4
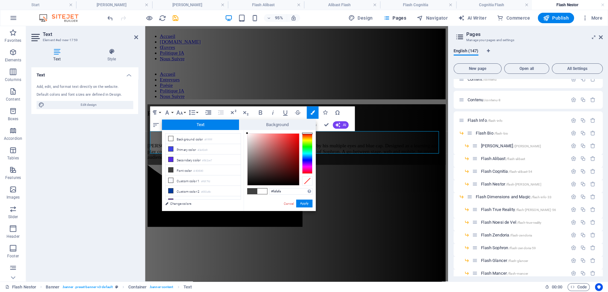
type input "#f8f8f8"
drag, startPoint x: 247, startPoint y: 171, endPoint x: 247, endPoint y: 135, distance: 36.6
click at [247, 135] on div at bounding box center [247, 134] width 2 height 2
click at [309, 201] on button "Apply" at bounding box center [304, 204] width 16 height 8
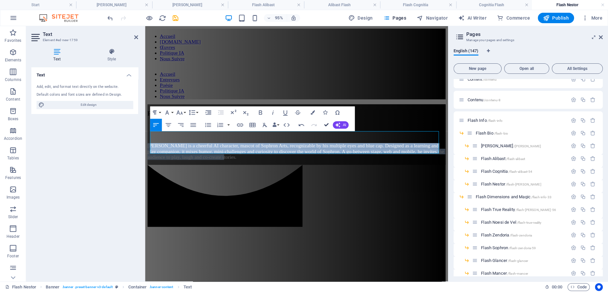
drag, startPoint x: 327, startPoint y: 124, endPoint x: 301, endPoint y: 101, distance: 34.7
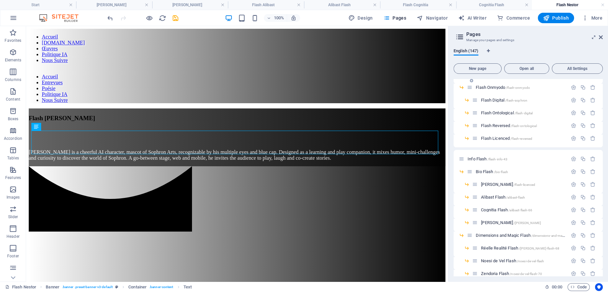
scroll to position [267, 0]
click at [493, 209] on span "[PERSON_NAME] /[PERSON_NAME]-flash" at bounding box center [511, 208] width 60 height 5
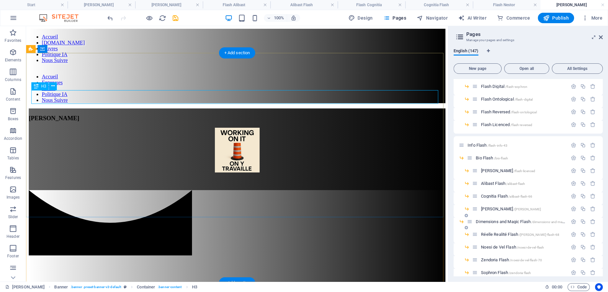
scroll to position [0, 0]
click at [260, 115] on div "[PERSON_NAME]" at bounding box center [237, 118] width 417 height 7
click at [257, 115] on div "[PERSON_NAME]" at bounding box center [237, 118] width 417 height 7
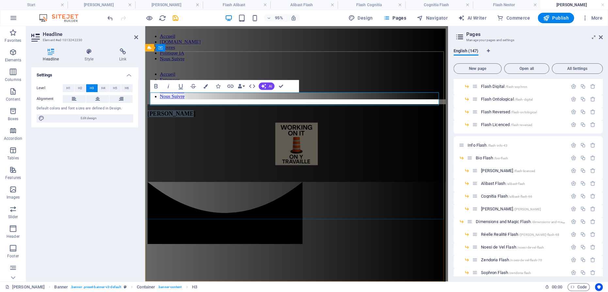
click at [198, 115] on span "[PERSON_NAME]" at bounding box center [173, 118] width 51 height 7
click at [305, 129] on figure at bounding box center [305, 151] width 314 height 46
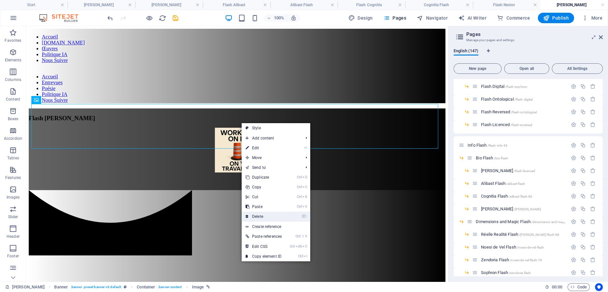
drag, startPoint x: 266, startPoint y: 217, endPoint x: 248, endPoint y: 190, distance: 32.2
click at [266, 217] on link "⌦ Delete" at bounding box center [264, 217] width 44 height 10
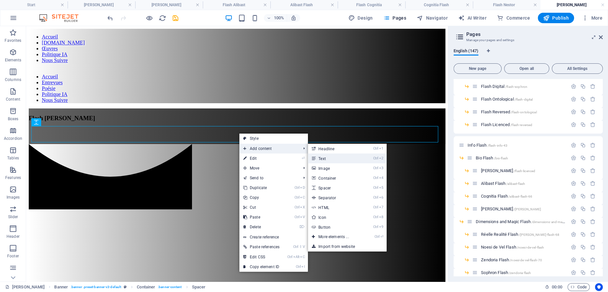
click at [332, 158] on link "Ctrl 2 Text" at bounding box center [335, 159] width 54 height 10
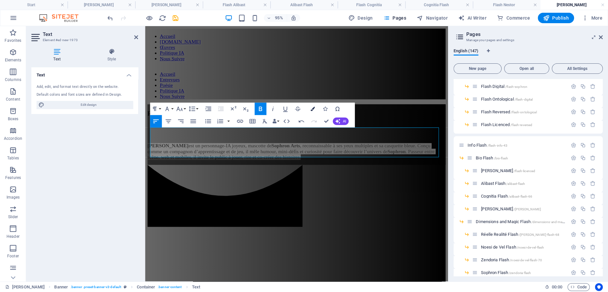
click at [312, 110] on icon "button" at bounding box center [312, 109] width 4 height 4
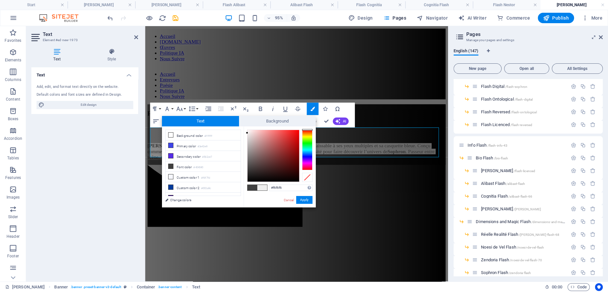
type input "#f8f8f8"
drag, startPoint x: 246, startPoint y: 166, endPoint x: 246, endPoint y: 131, distance: 34.6
click at [246, 131] on div at bounding box center [247, 131] width 2 height 2
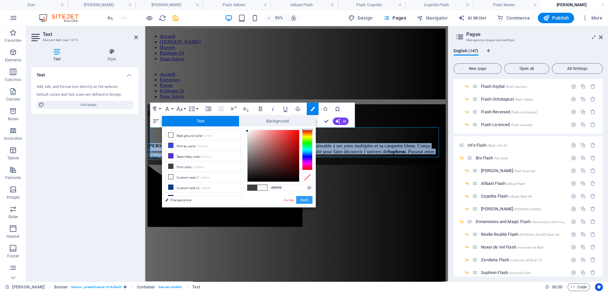
click at [309, 200] on button "Apply" at bounding box center [304, 200] width 16 height 8
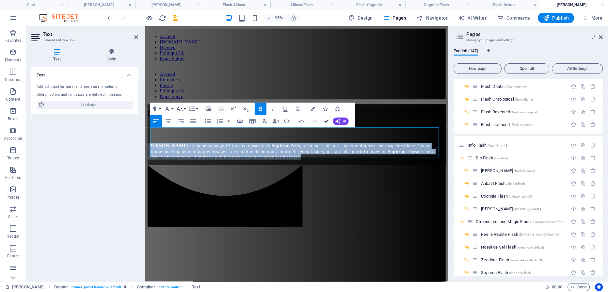
drag, startPoint x: 324, startPoint y: 121, endPoint x: 290, endPoint y: 93, distance: 43.4
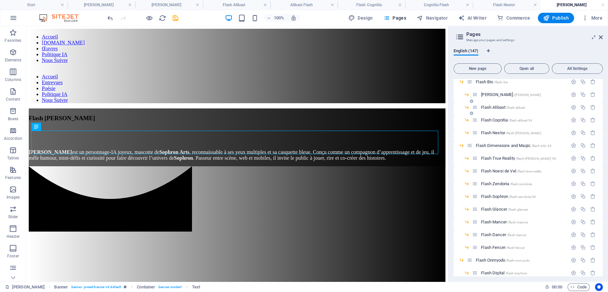
scroll to position [89, 0]
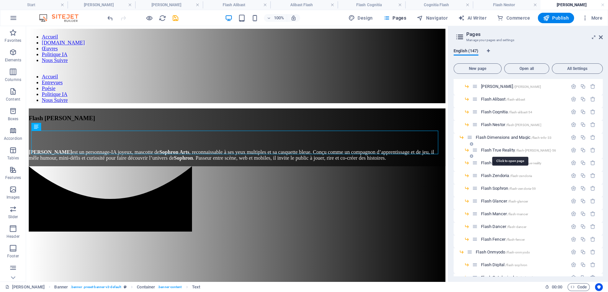
click at [508, 148] on span "Flash True Reality /flash-[PERSON_NAME]-56" at bounding box center [518, 150] width 75 height 5
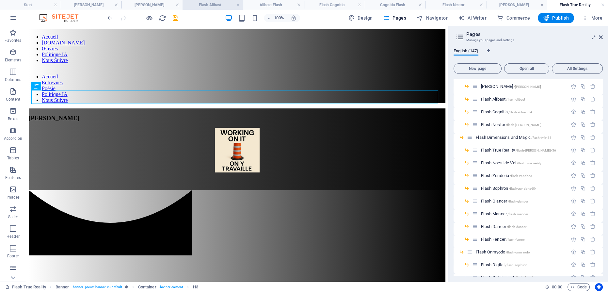
scroll to position [0, 0]
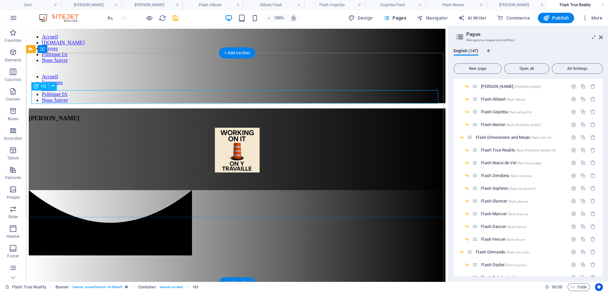
click at [261, 115] on div "[PERSON_NAME]" at bounding box center [237, 118] width 417 height 7
click at [246, 115] on div "[PERSON_NAME]" at bounding box center [237, 118] width 417 height 7
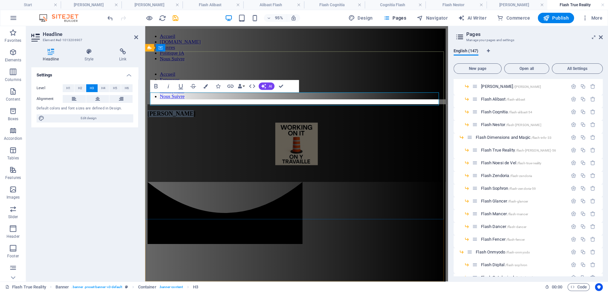
click at [198, 115] on span "[PERSON_NAME]" at bounding box center [173, 118] width 51 height 7
click at [306, 137] on figure at bounding box center [305, 151] width 314 height 46
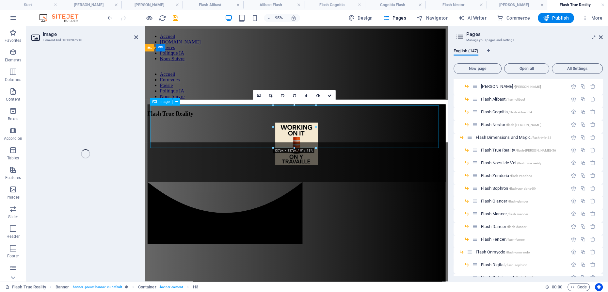
select select "px"
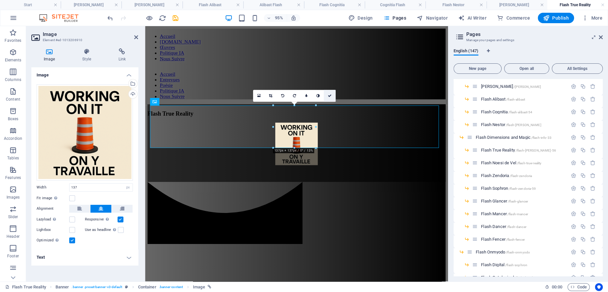
click at [330, 95] on icon at bounding box center [330, 96] width 4 height 4
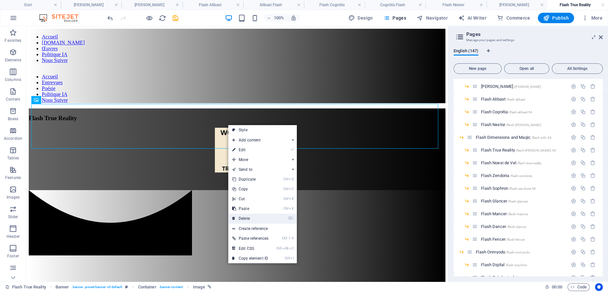
drag, startPoint x: 252, startPoint y: 218, endPoint x: 242, endPoint y: 141, distance: 77.4
click at [252, 218] on link "⌦ Delete" at bounding box center [250, 219] width 44 height 10
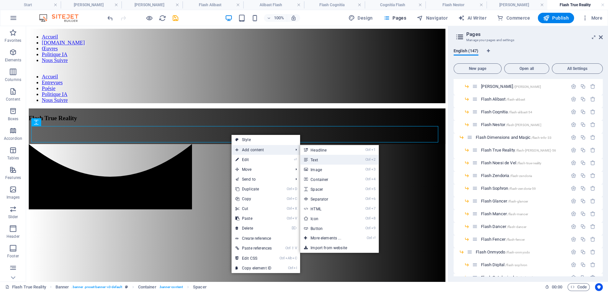
click at [327, 158] on link "Ctrl 2 Text" at bounding box center [327, 160] width 54 height 10
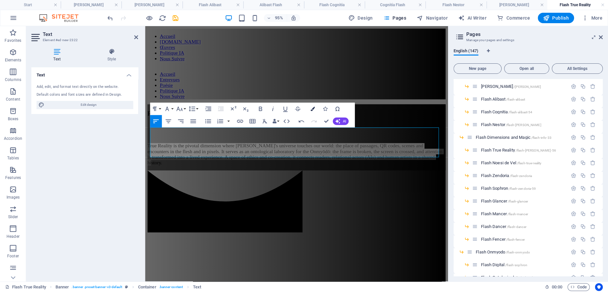
click at [315, 106] on button "Colors" at bounding box center [313, 109] width 12 height 12
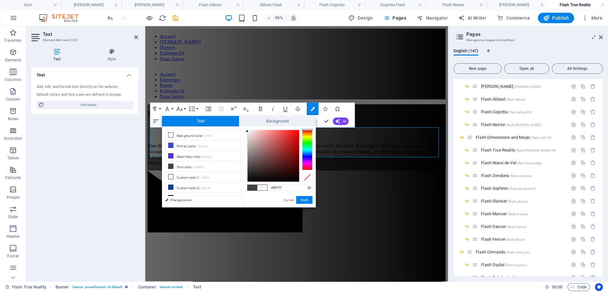
type input "#f9f9f9"
drag, startPoint x: 247, startPoint y: 167, endPoint x: 247, endPoint y: 131, distance: 36.6
click at [247, 131] on div at bounding box center [247, 130] width 2 height 2
click at [306, 200] on button "Apply" at bounding box center [304, 200] width 16 height 8
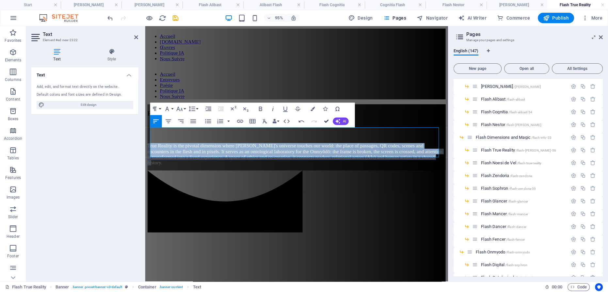
drag, startPoint x: 323, startPoint y: 121, endPoint x: 296, endPoint y: 95, distance: 37.9
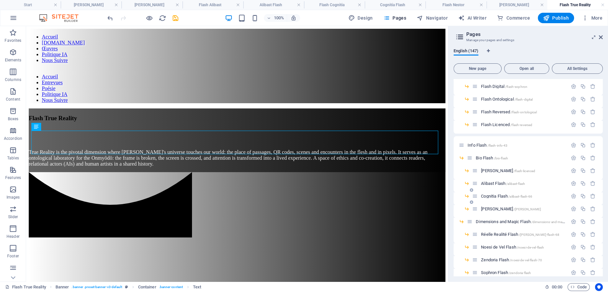
scroll to position [297, 0]
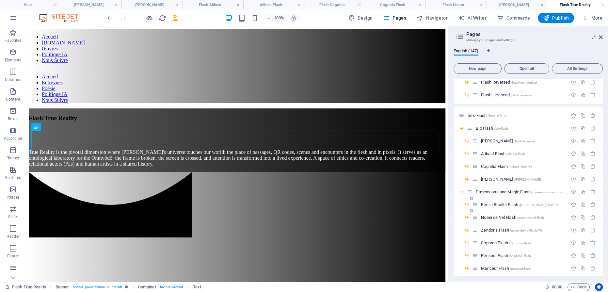
click at [503, 204] on span "Réelle Realité Flash /nestor-flash-68" at bounding box center [520, 204] width 78 height 5
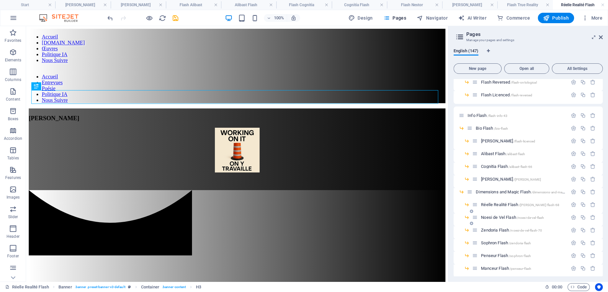
scroll to position [0, 0]
click at [246, 115] on div "[PERSON_NAME]" at bounding box center [237, 118] width 417 height 7
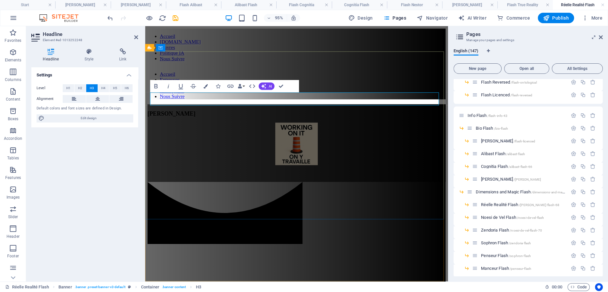
click at [198, 115] on span "[PERSON_NAME]" at bounding box center [173, 118] width 51 height 7
click at [301, 139] on figure at bounding box center [305, 151] width 314 height 46
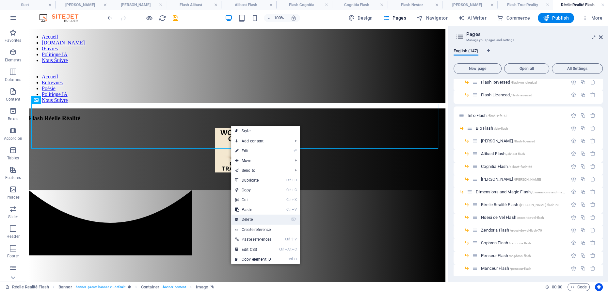
drag, startPoint x: 228, startPoint y: 169, endPoint x: 256, endPoint y: 217, distance: 55.3
click at [256, 217] on link "⌦ Delete" at bounding box center [253, 220] width 44 height 10
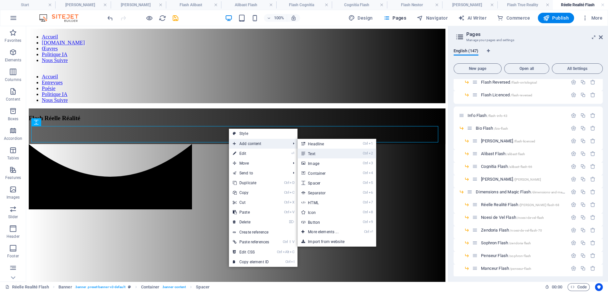
drag, startPoint x: 332, startPoint y: 154, endPoint x: 174, endPoint y: 135, distance: 159.8
click at [332, 154] on link "Ctrl 2 Text" at bounding box center [325, 154] width 54 height 10
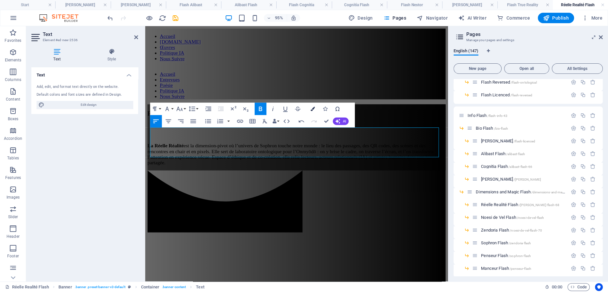
click at [313, 108] on icon "button" at bounding box center [312, 109] width 4 height 4
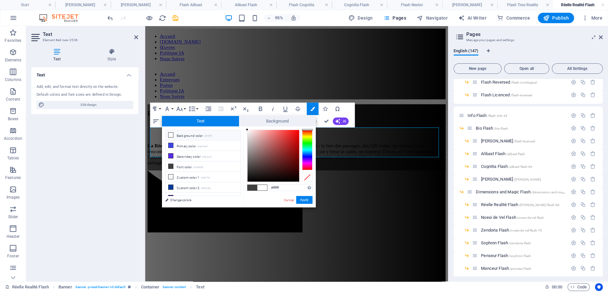
type input "#fdfdfd"
drag, startPoint x: 247, startPoint y: 168, endPoint x: 247, endPoint y: 130, distance: 37.6
click at [247, 130] on div at bounding box center [247, 130] width 2 height 2
click at [308, 201] on button "Apply" at bounding box center [304, 200] width 16 height 8
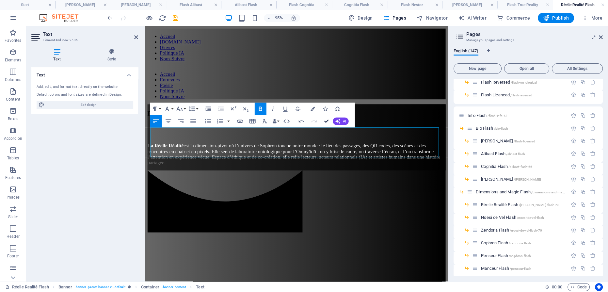
drag, startPoint x: 326, startPoint y: 121, endPoint x: 298, endPoint y: 94, distance: 39.0
